Goal: Check status: Check status

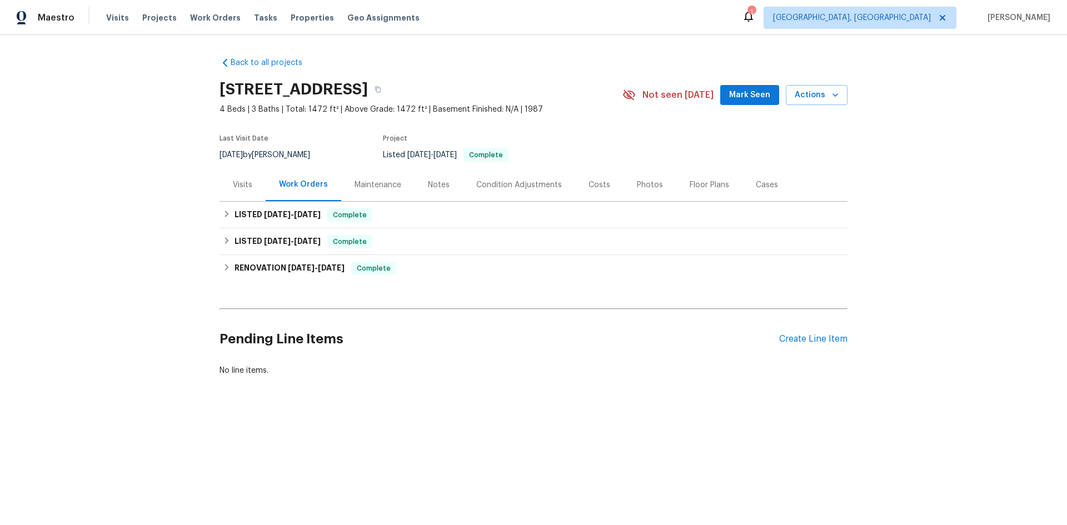
drag, startPoint x: 369, startPoint y: 183, endPoint x: 389, endPoint y: 210, distance: 32.9
click at [369, 185] on div "Maintenance" at bounding box center [378, 185] width 47 height 11
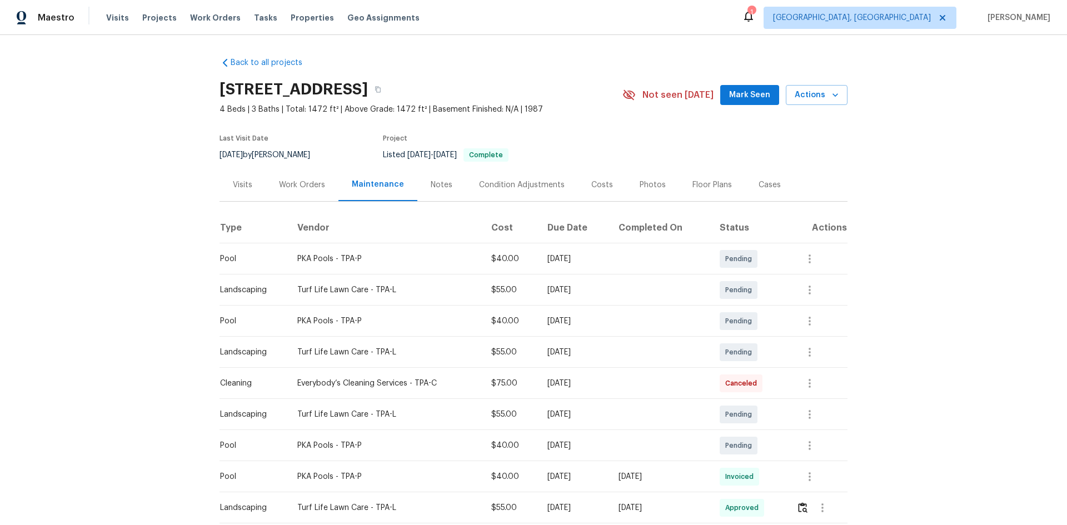
click at [236, 185] on div "Visits" at bounding box center [242, 185] width 19 height 11
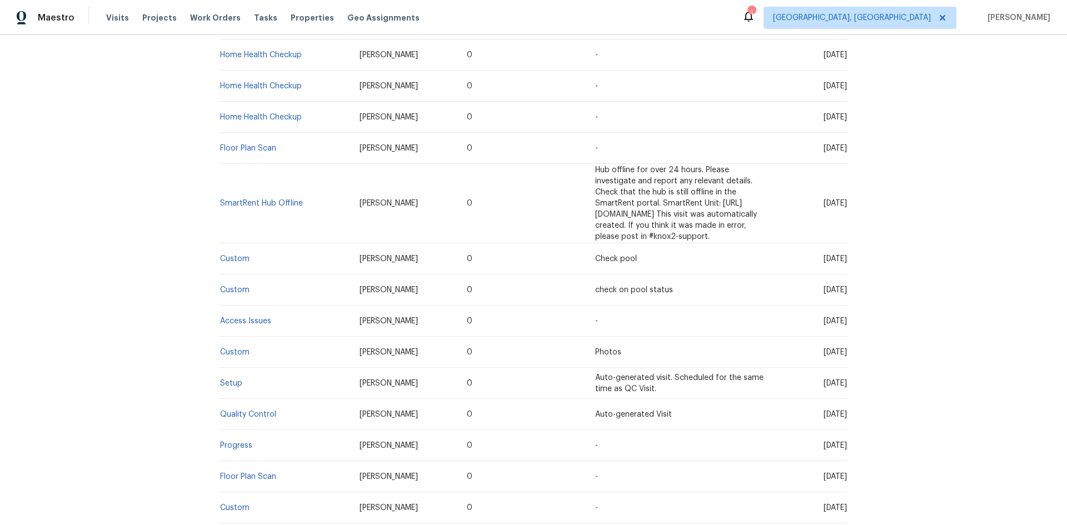
scroll to position [334, 0]
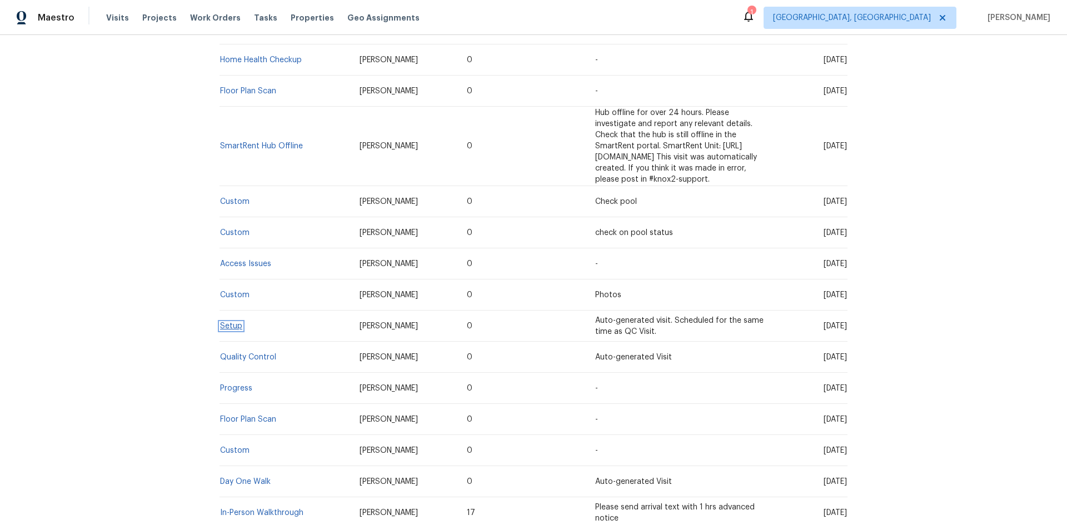
click at [222, 322] on link "Setup" at bounding box center [231, 326] width 22 height 8
